Goal: Entertainment & Leisure: Consume media (video, audio)

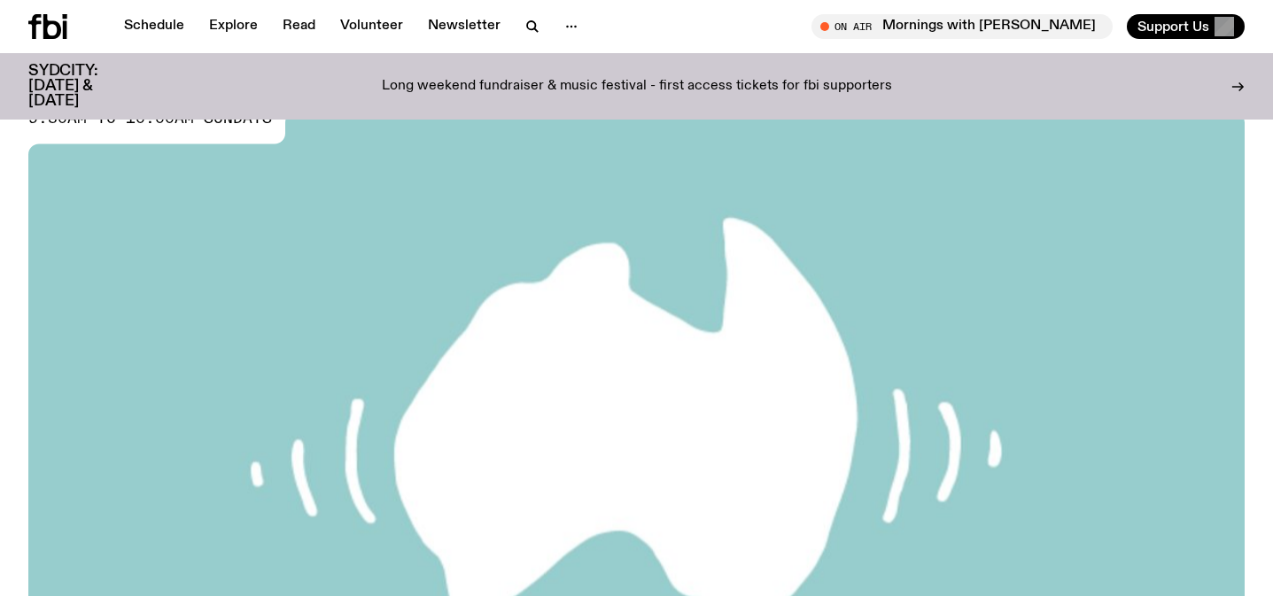
scroll to position [787, 0]
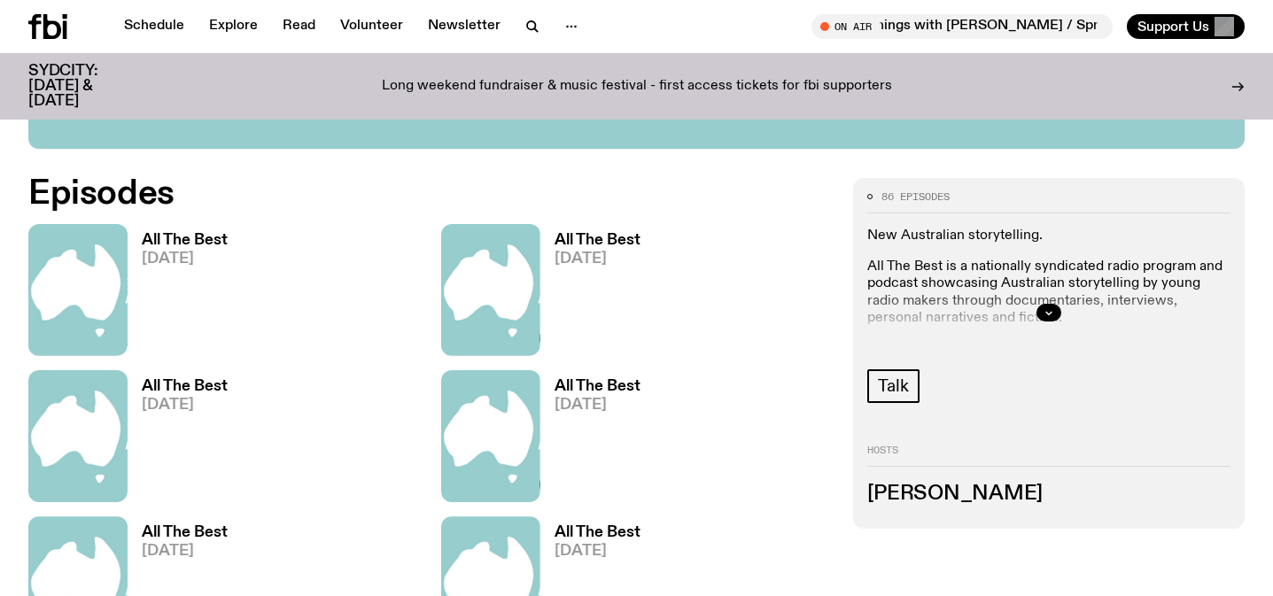
click at [200, 245] on h3 "All The Best" at bounding box center [185, 240] width 86 height 15
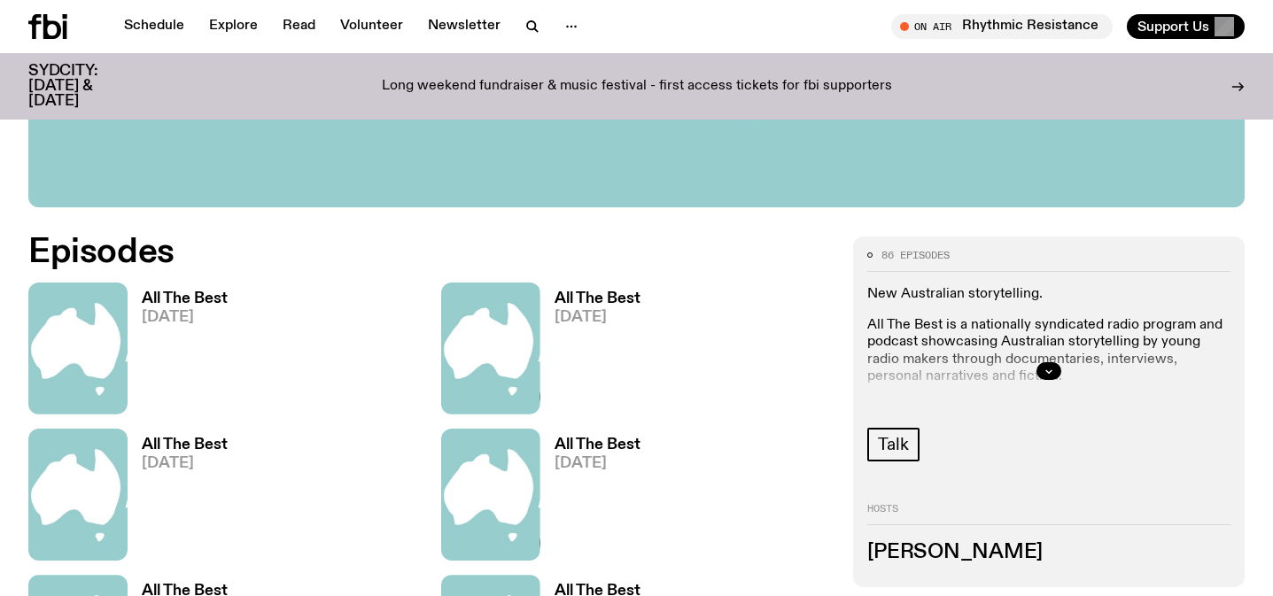
scroll to position [783, 0]
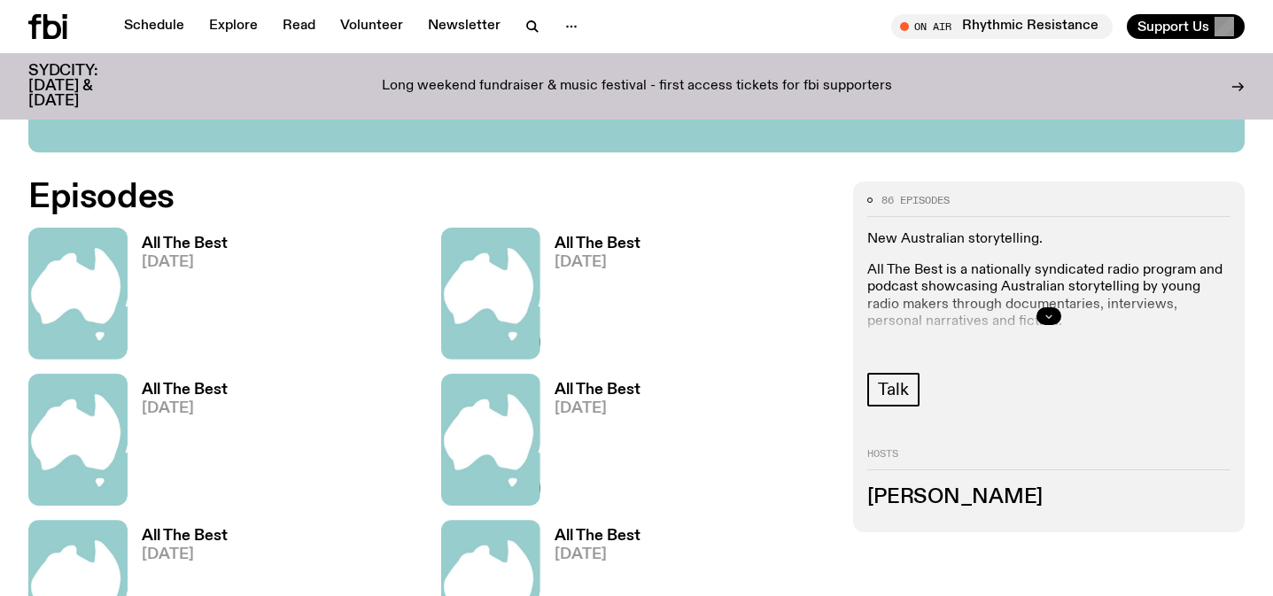
click at [1054, 310] on button "button" at bounding box center [1049, 316] width 25 height 18
